Goal: Task Accomplishment & Management: Complete application form

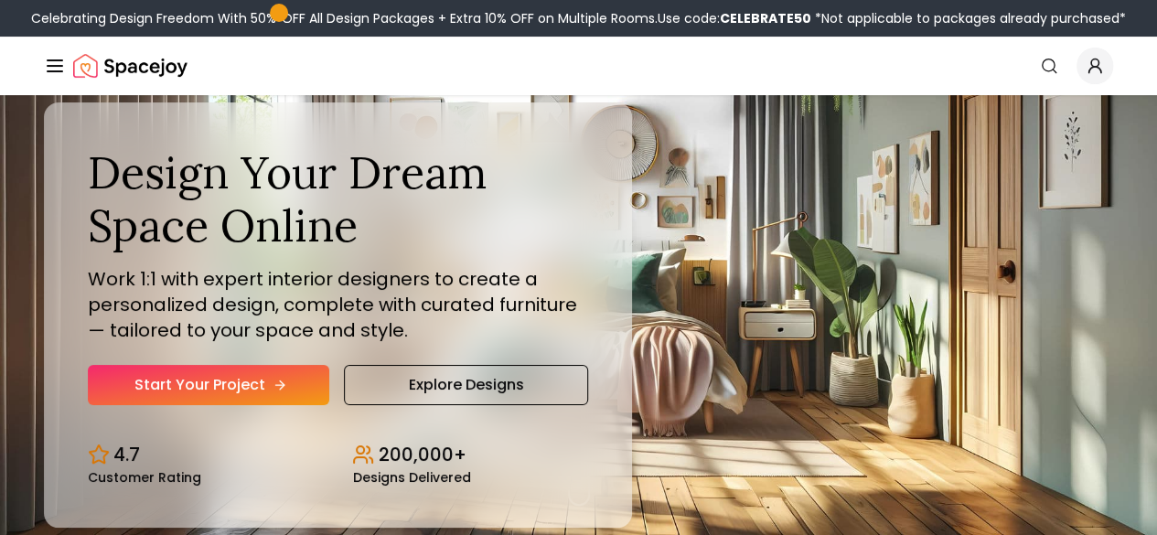
click at [196, 405] on link "Start Your Project" at bounding box center [209, 385] width 242 height 40
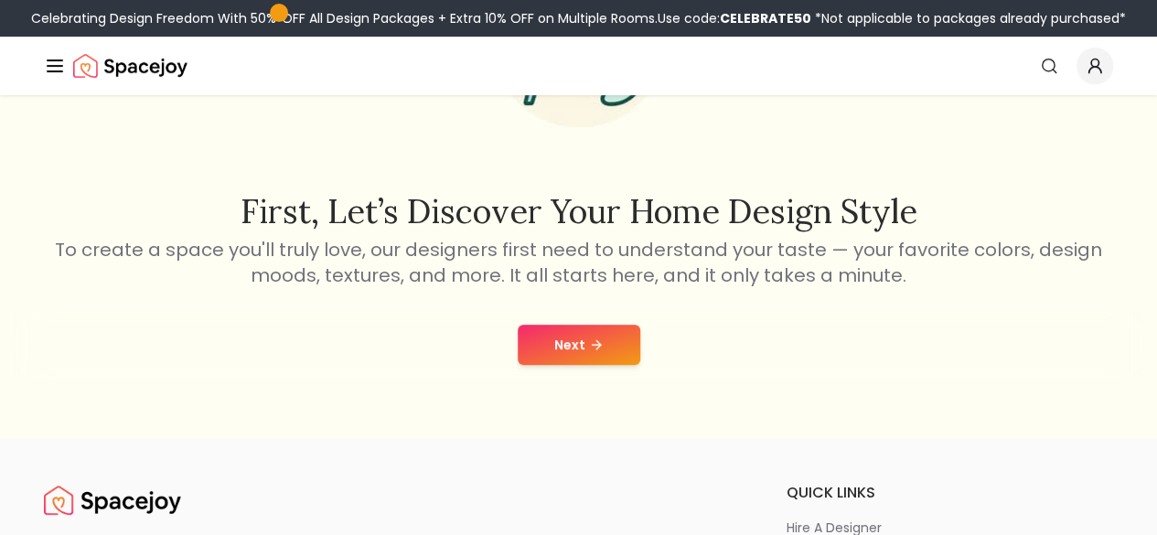
scroll to position [242, 0]
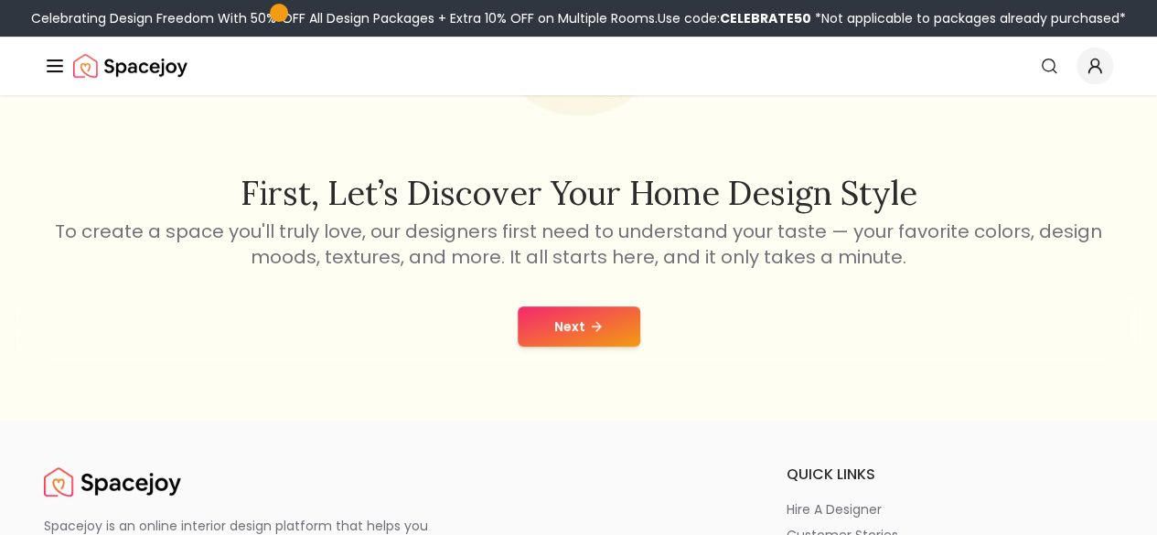
click at [613, 336] on button "Next" at bounding box center [579, 327] width 123 height 40
